Goal: Information Seeking & Learning: Learn about a topic

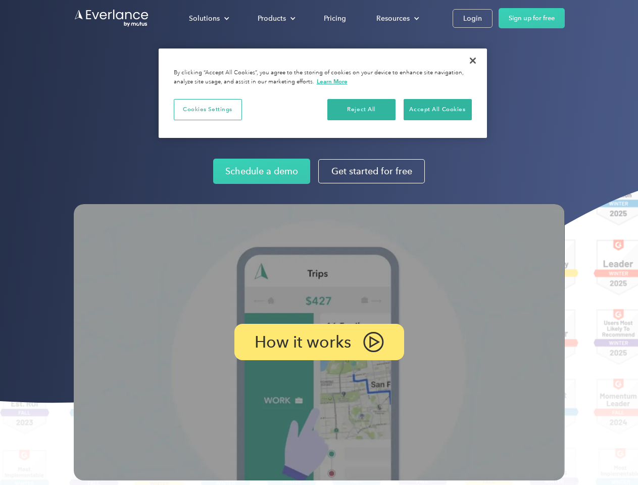
click at [319, 242] on img at bounding box center [319, 342] width 491 height 276
click at [209, 18] on div "Solutions" at bounding box center [204, 18] width 31 height 13
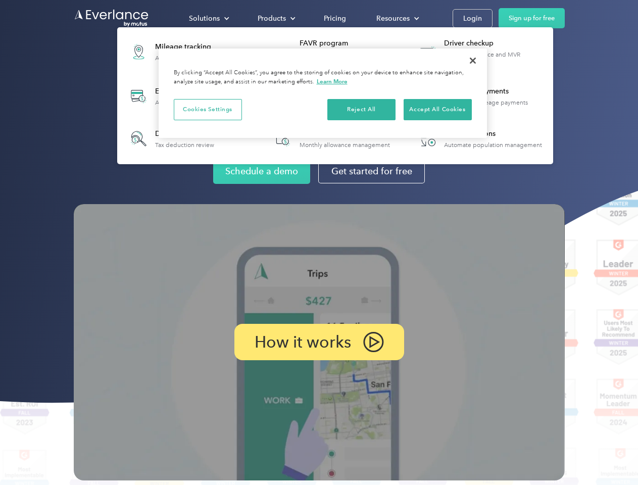
click at [275, 18] on div "Products" at bounding box center [272, 18] width 28 height 13
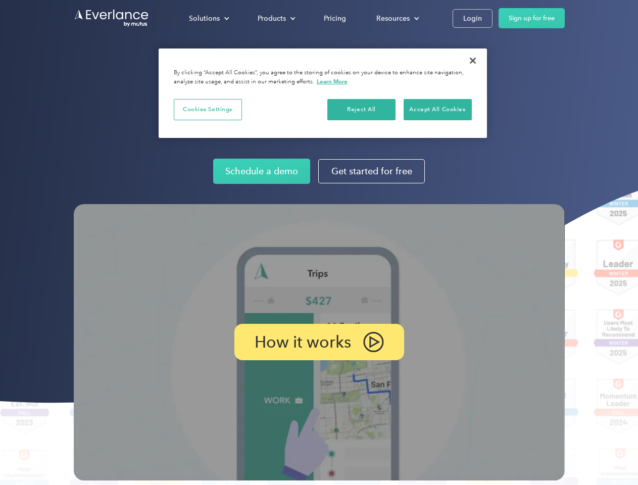
click at [396, 18] on div "Resources" at bounding box center [392, 18] width 33 height 13
click at [319, 342] on p "How it works" at bounding box center [303, 342] width 96 height 12
click at [208, 109] on button "Cookies Settings" at bounding box center [208, 109] width 68 height 21
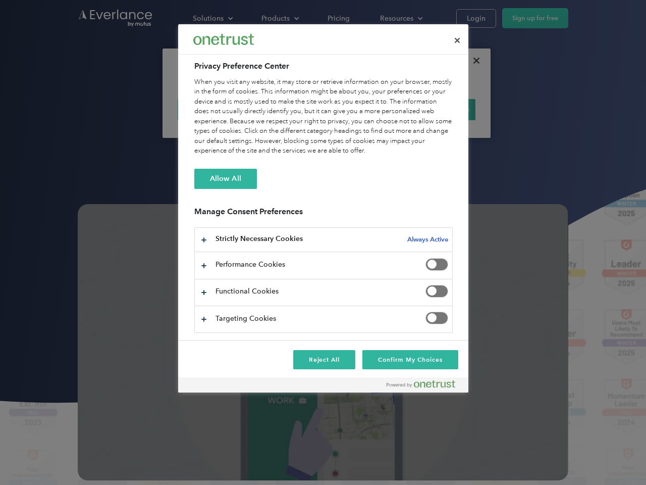
click at [362, 109] on div "When you visit any website, it may store or retrieve information on your browse…" at bounding box center [323, 116] width 259 height 79
click at [437, 109] on div "When you visit any website, it may store or retrieve information on your browse…" at bounding box center [323, 116] width 259 height 79
click at [473, 61] on div at bounding box center [323, 242] width 646 height 485
